Goal: Information Seeking & Learning: Learn about a topic

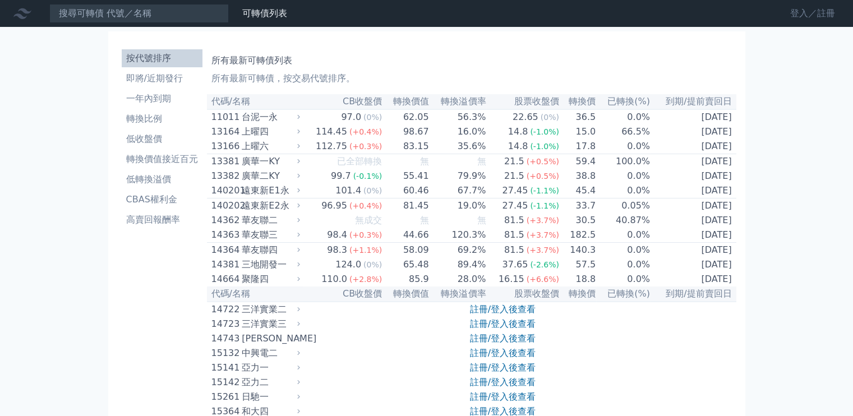
click at [816, 15] on link "登入／註冊" at bounding box center [812, 13] width 63 height 18
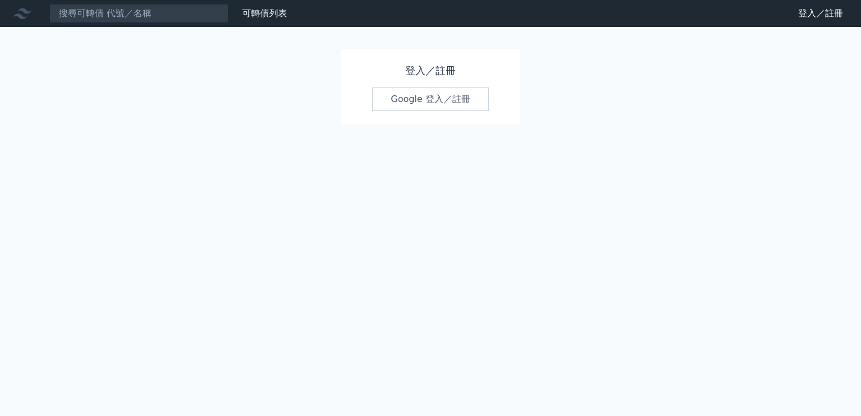
click at [475, 91] on link "Google 登入／註冊" at bounding box center [430, 99] width 117 height 24
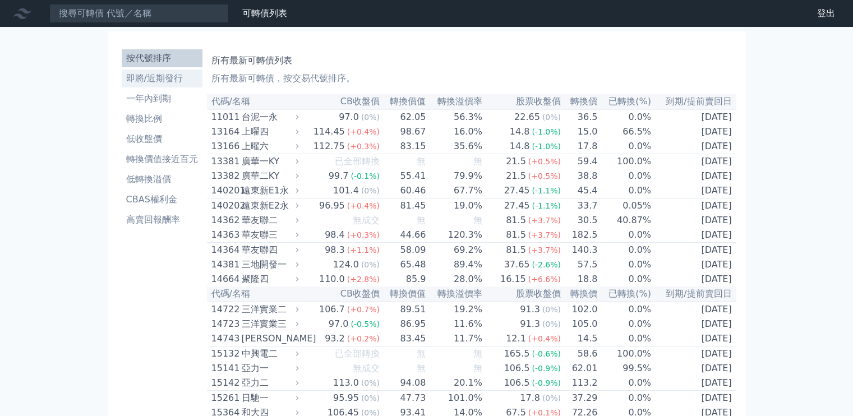
click at [152, 82] on li "即將/近期發行" at bounding box center [162, 78] width 81 height 13
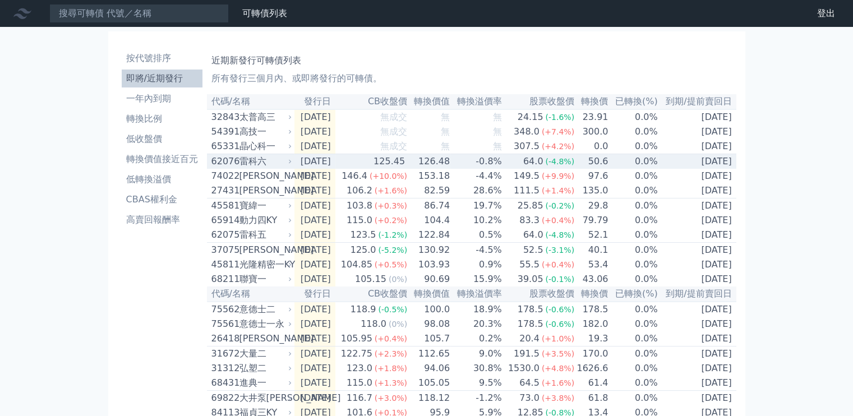
click at [605, 169] on td "50.6" at bounding box center [592, 161] width 34 height 15
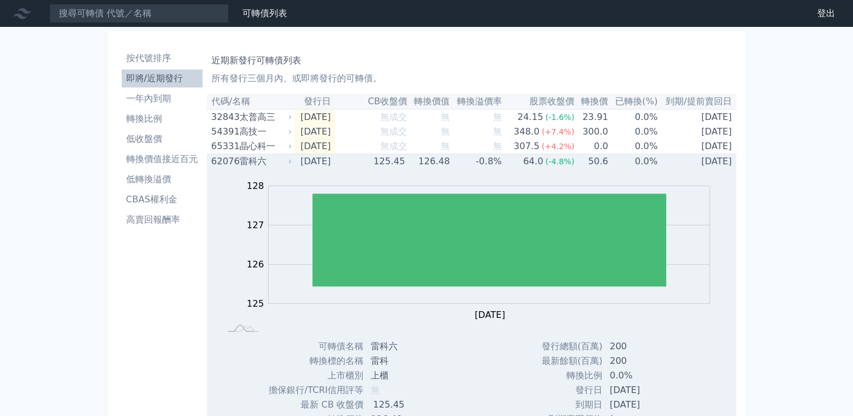
click at [605, 169] on td "50.6" at bounding box center [592, 161] width 34 height 15
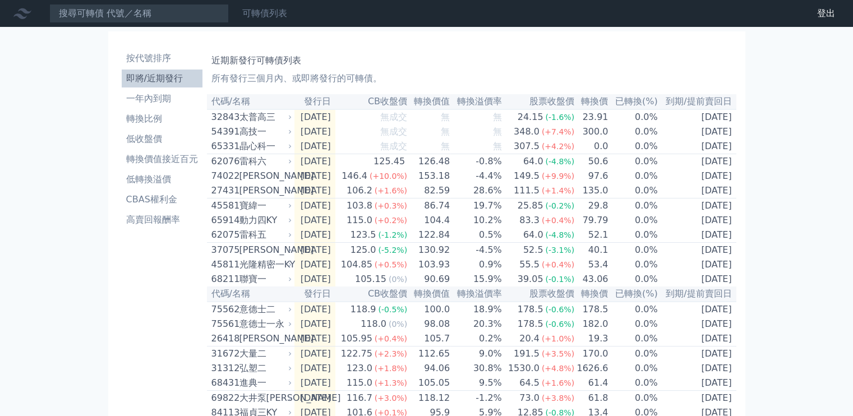
click at [261, 15] on link "可轉債列表" at bounding box center [264, 13] width 45 height 11
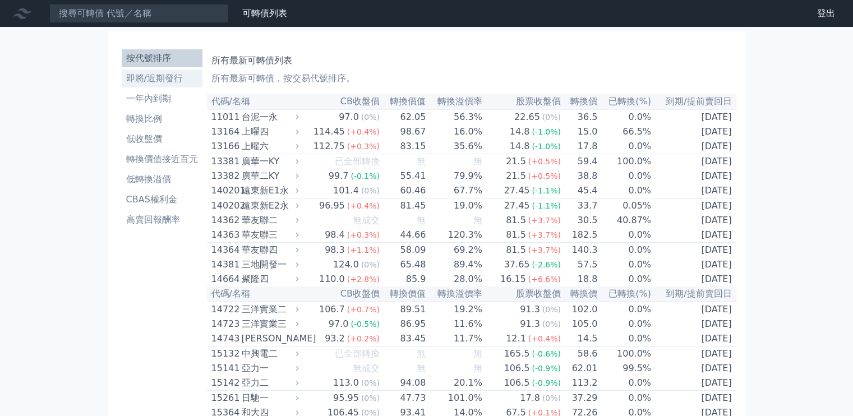
click at [140, 82] on li "即將/近期發行" at bounding box center [162, 78] width 81 height 13
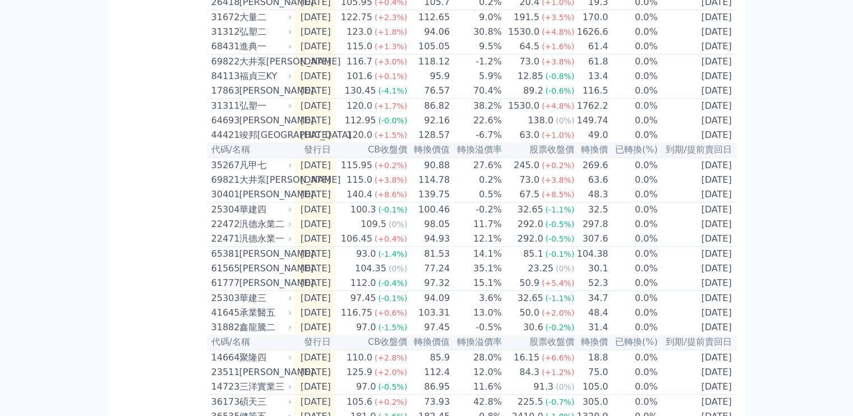
scroll to position [426, 0]
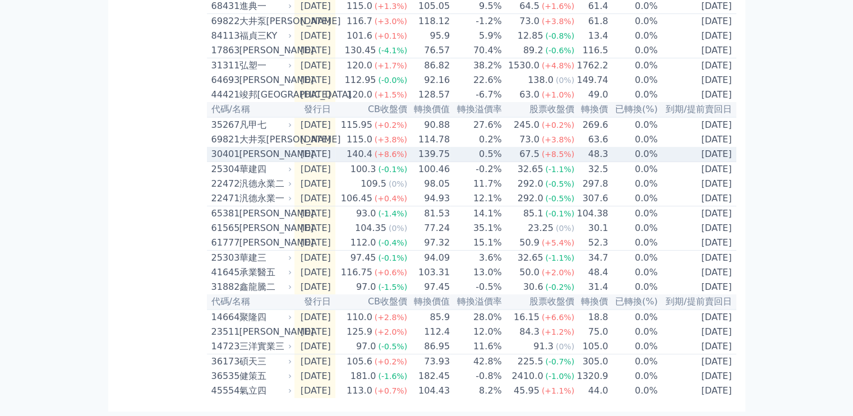
click at [521, 147] on td "67.5 (+8.5%)" at bounding box center [538, 154] width 72 height 15
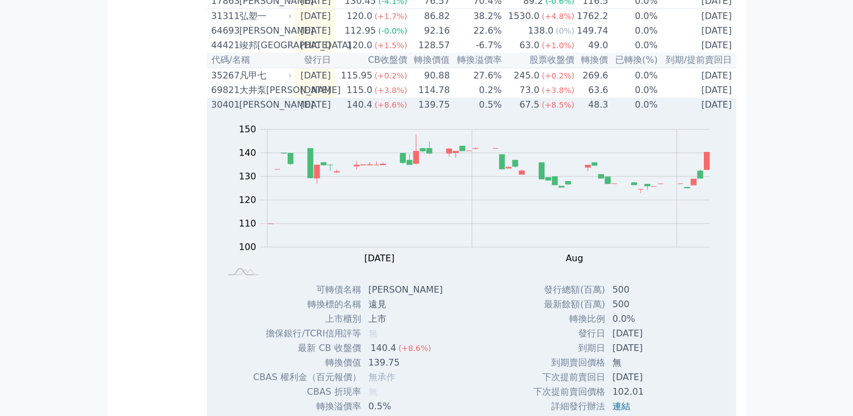
click at [521, 112] on td "67.5 (+8.5%)" at bounding box center [538, 105] width 72 height 15
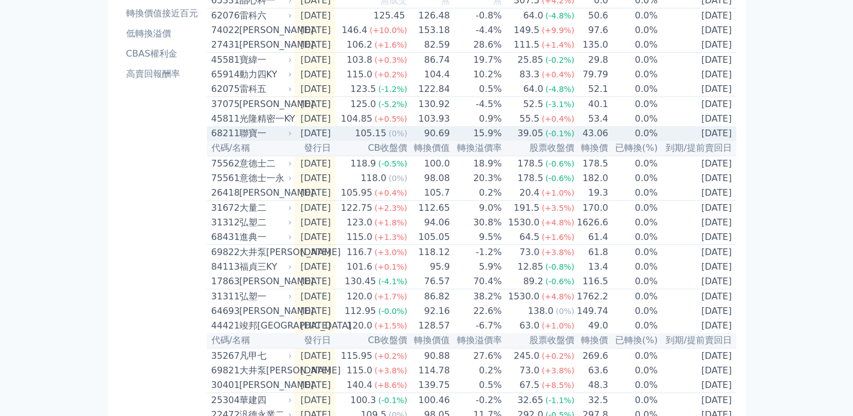
scroll to position [34, 0]
